Goal: Information Seeking & Learning: Learn about a topic

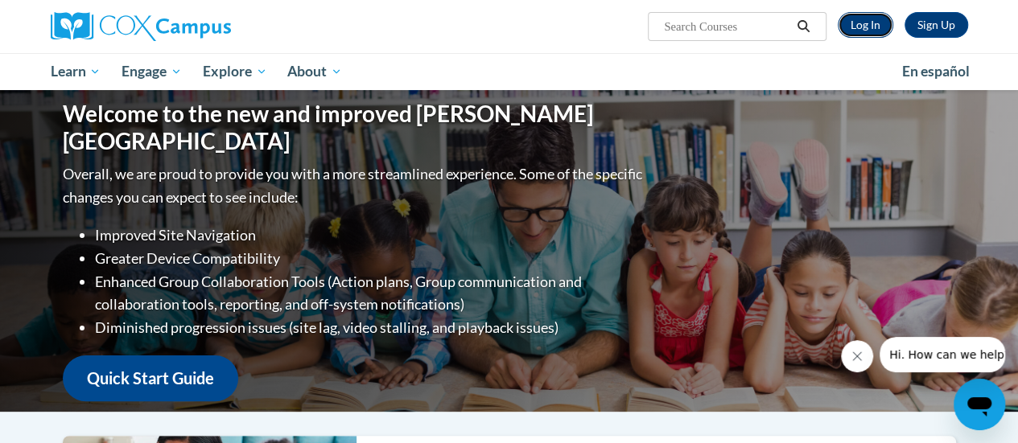
click at [851, 16] on link "Log In" at bounding box center [866, 25] width 56 height 26
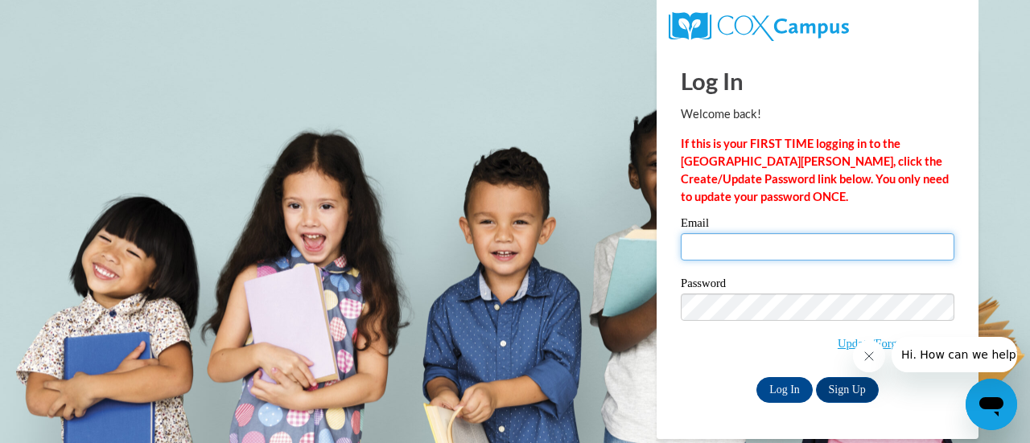
click at [793, 239] on input "Email" at bounding box center [818, 246] width 274 height 27
type input "dmholmes915@gmail.com"
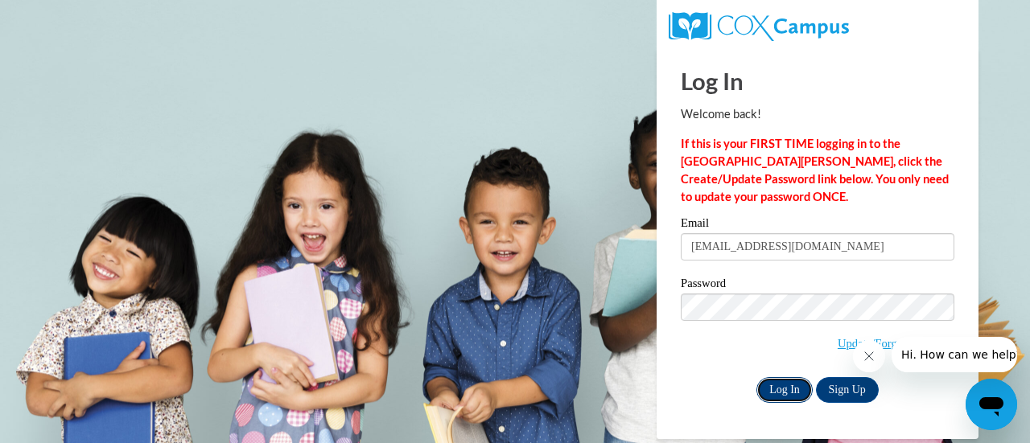
click at [780, 393] on input "Log In" at bounding box center [784, 390] width 56 height 26
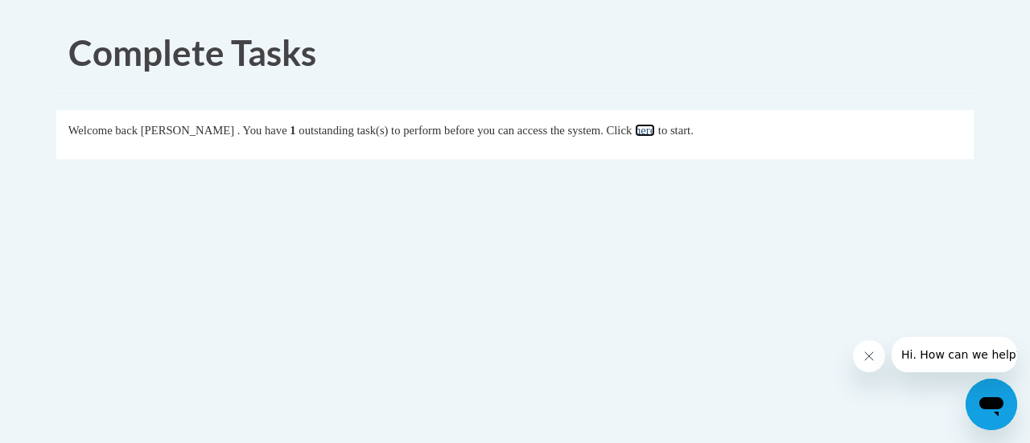
click at [655, 126] on link "here" at bounding box center [645, 130] width 20 height 13
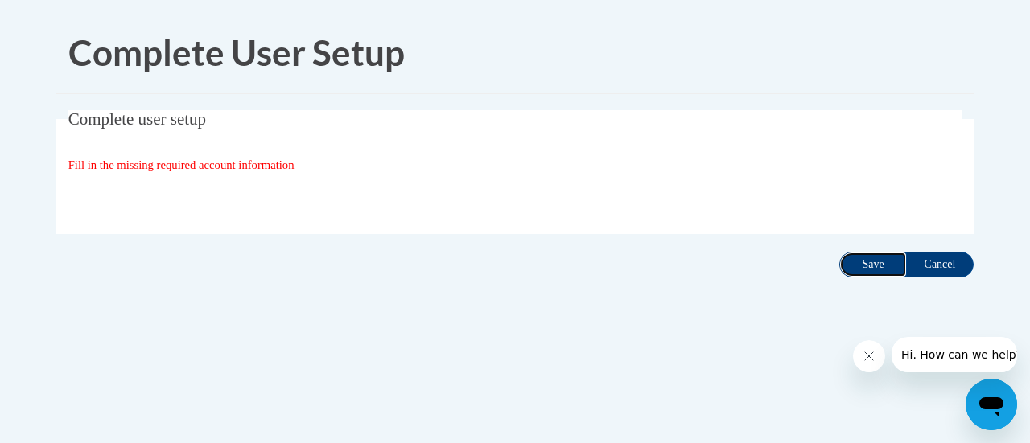
click at [864, 266] on input "Save" at bounding box center [873, 265] width 68 height 26
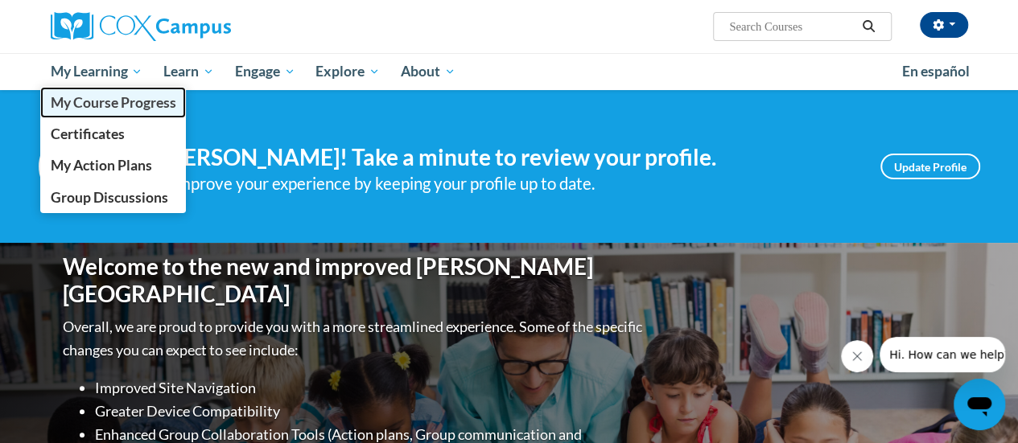
click at [108, 108] on span "My Course Progress" at bounding box center [113, 102] width 126 height 17
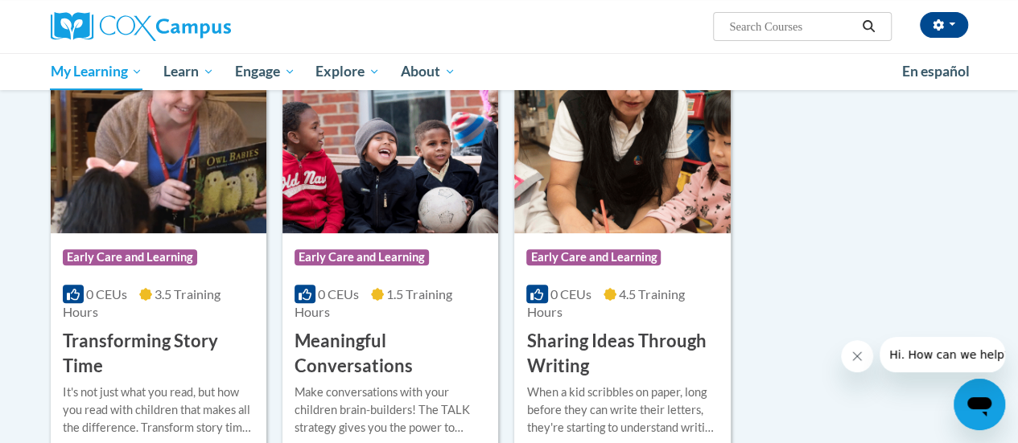
scroll to position [230, 0]
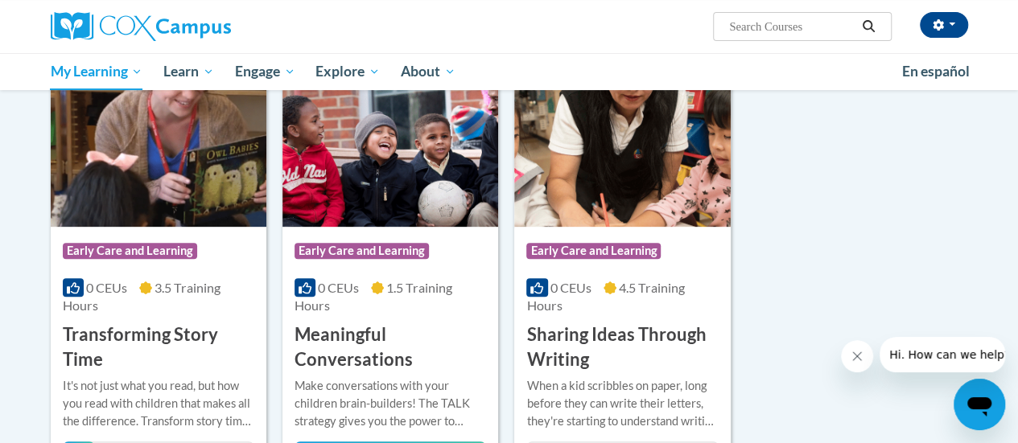
click at [200, 192] on img at bounding box center [159, 145] width 216 height 164
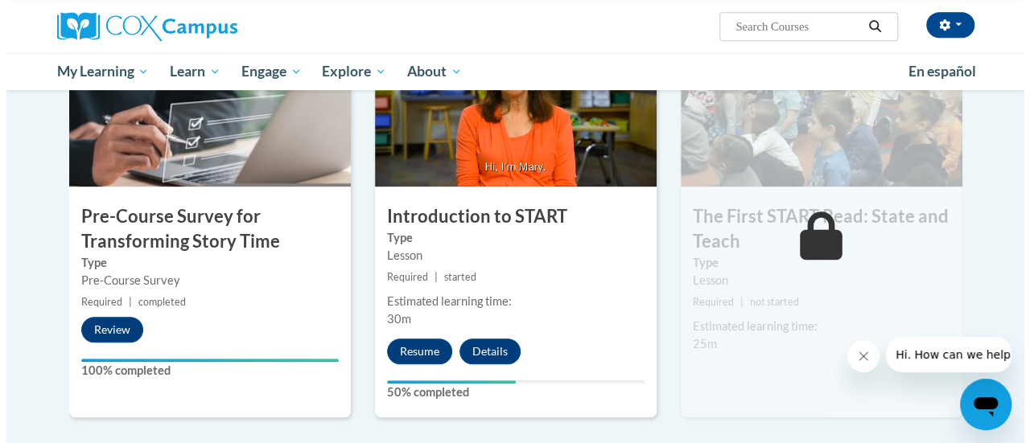
scroll to position [396, 0]
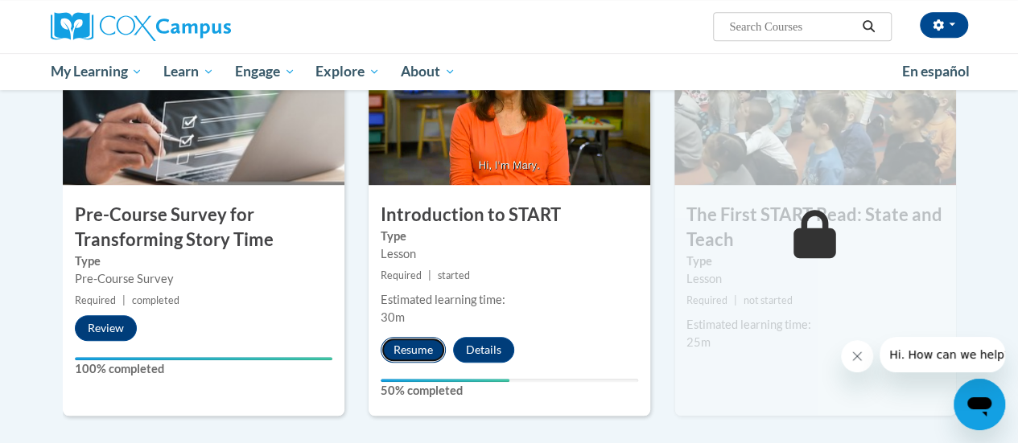
click at [415, 342] on button "Resume" at bounding box center [413, 350] width 65 height 26
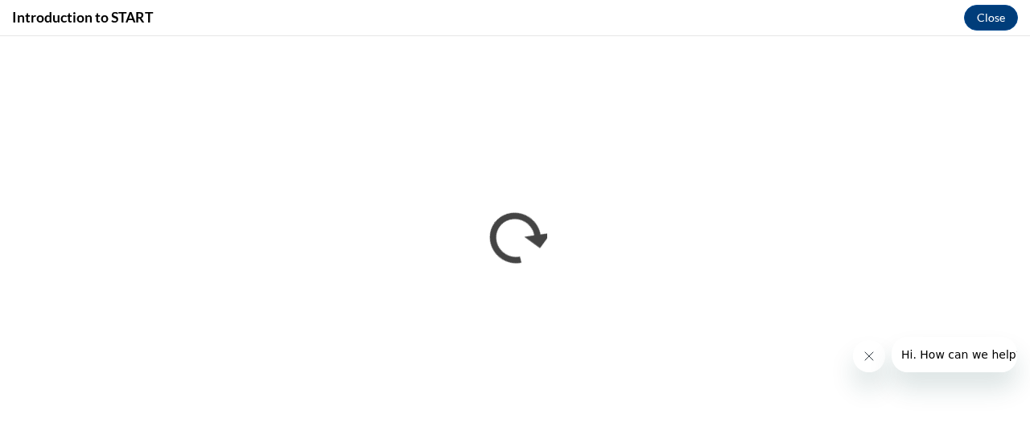
scroll to position [0, 0]
